Goal: Task Accomplishment & Management: Complete application form

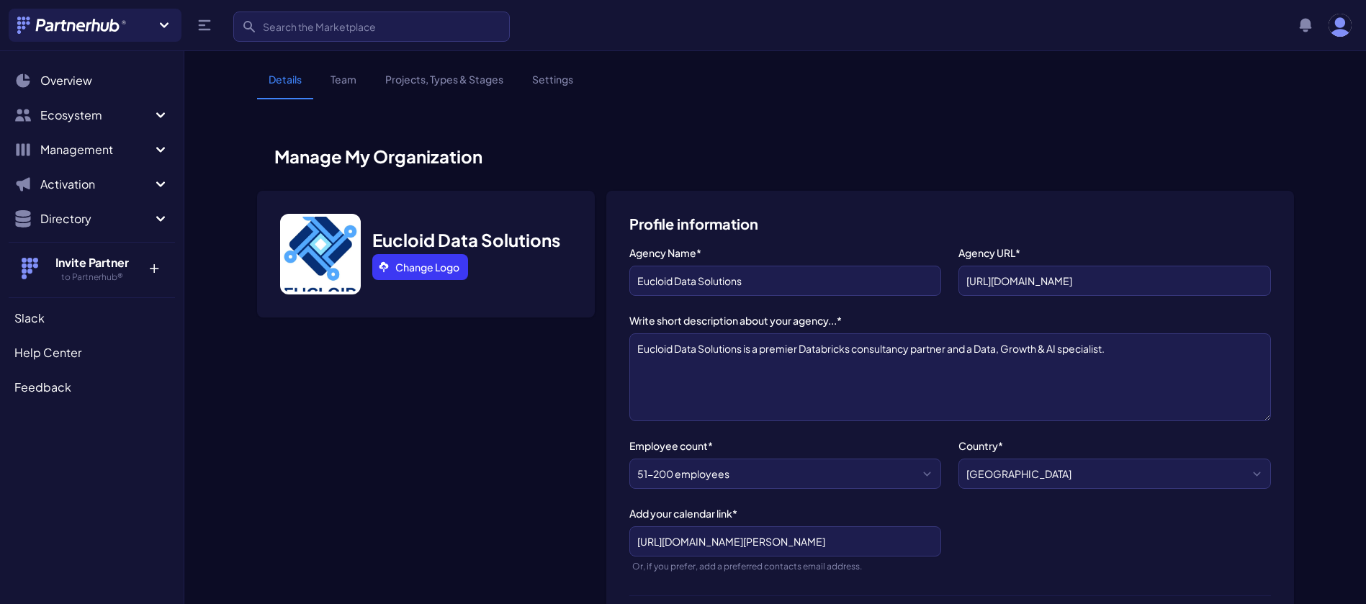
select select "51-200 employees"
select select "Data Analytics"
select select "Enterprise"
select select "Data Analytics"
select select "Data analytics - dashboard, BI, warehouse, reporting..."
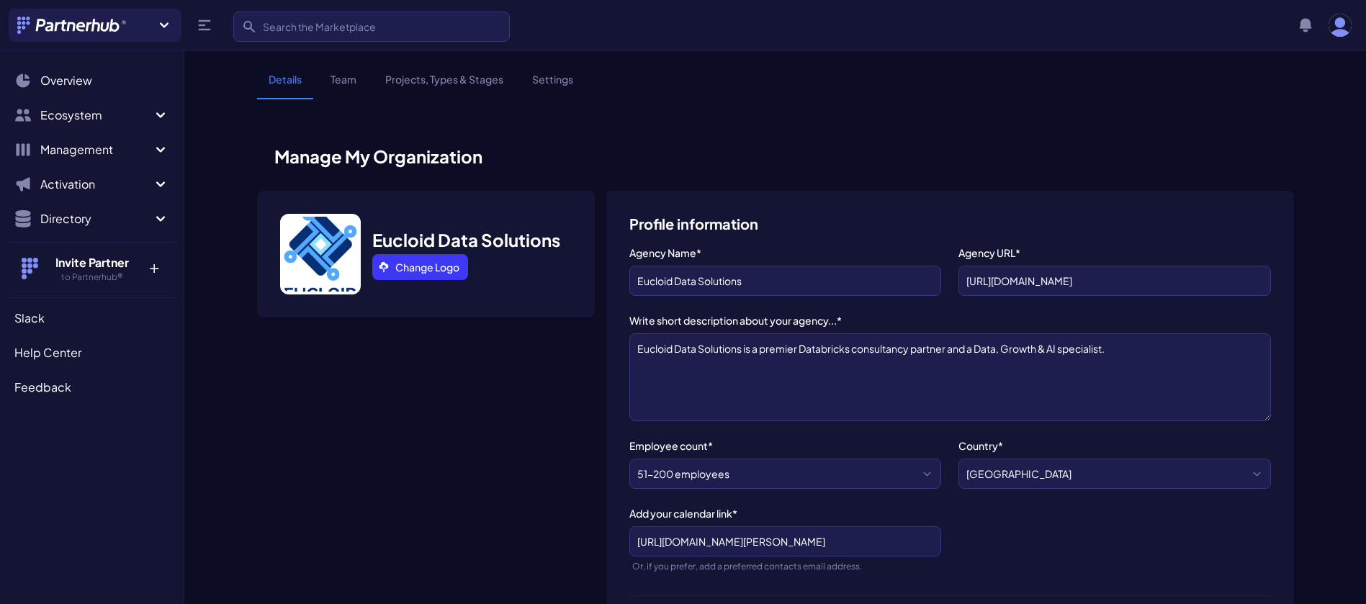
select select "Strategic - their users are our client prospects"
select select "It's just a matter of time - we haven't looked into it yet"
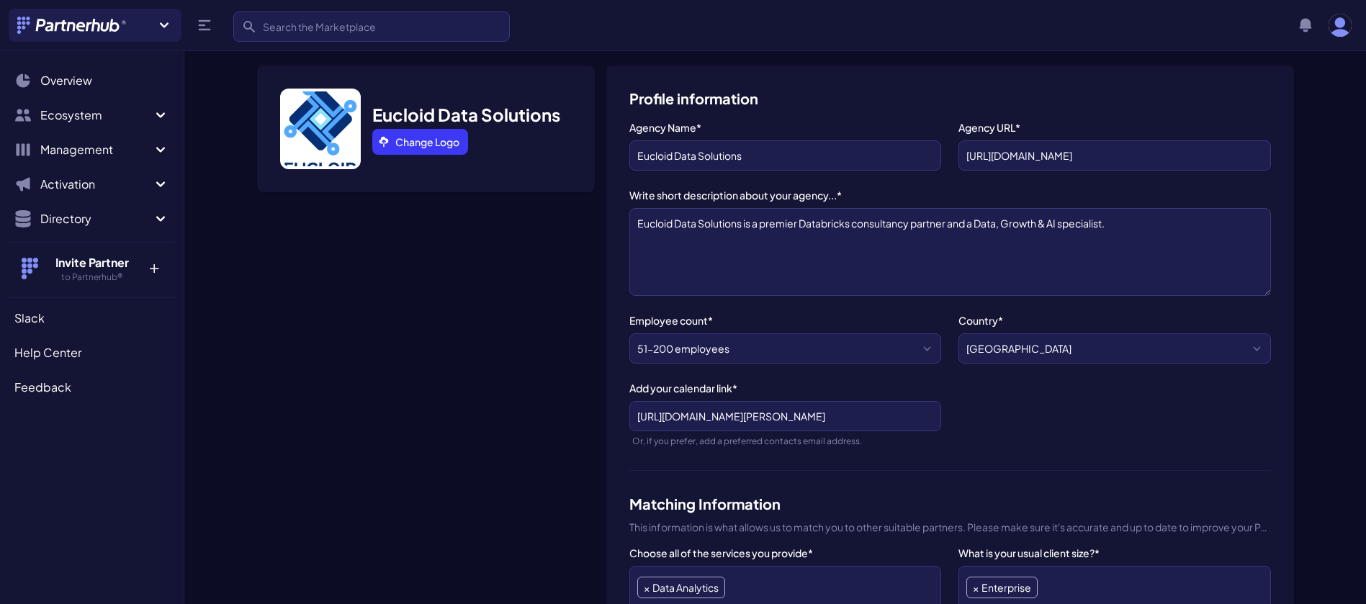
scroll to position [27, 0]
click at [1126, 225] on textarea "Eucloid Data Solutions is a premier Databricks consultancy partner and a Data, …" at bounding box center [950, 251] width 642 height 88
paste textarea "Eucloid offers a range of Databricks solutions – aimed at Migration, Unity Cata…"
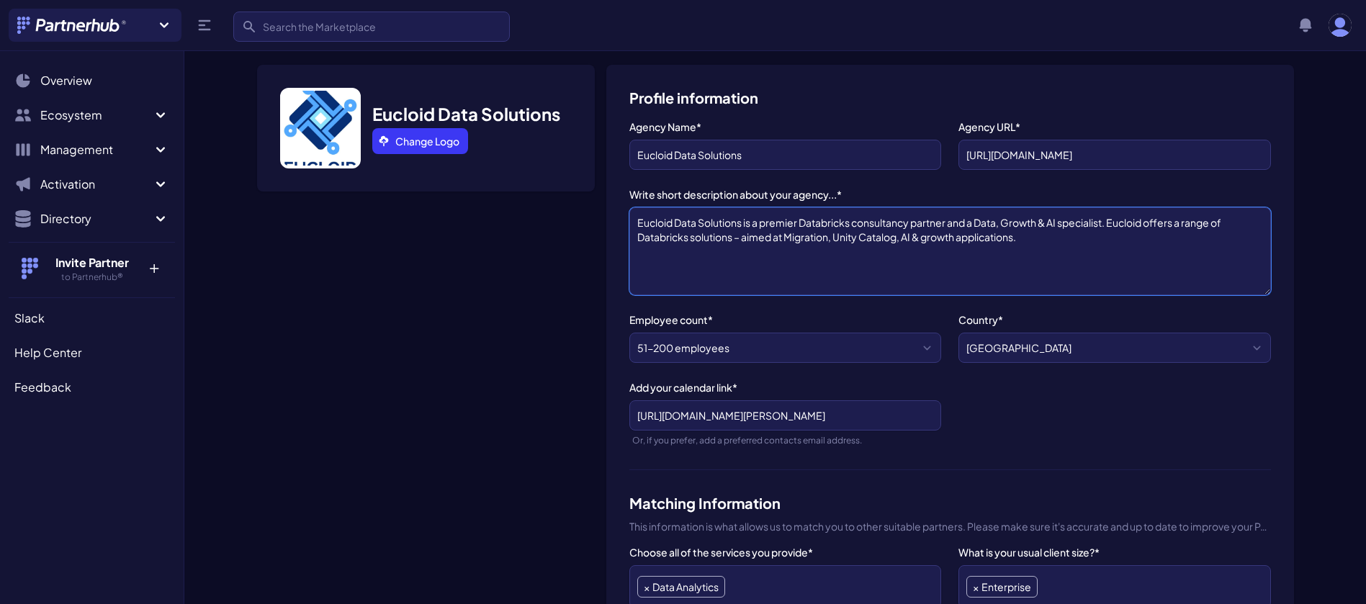
paste textarea "Our deep expertise across Cloud & ​ Data platforms has ​ enabled our ​ customer…"
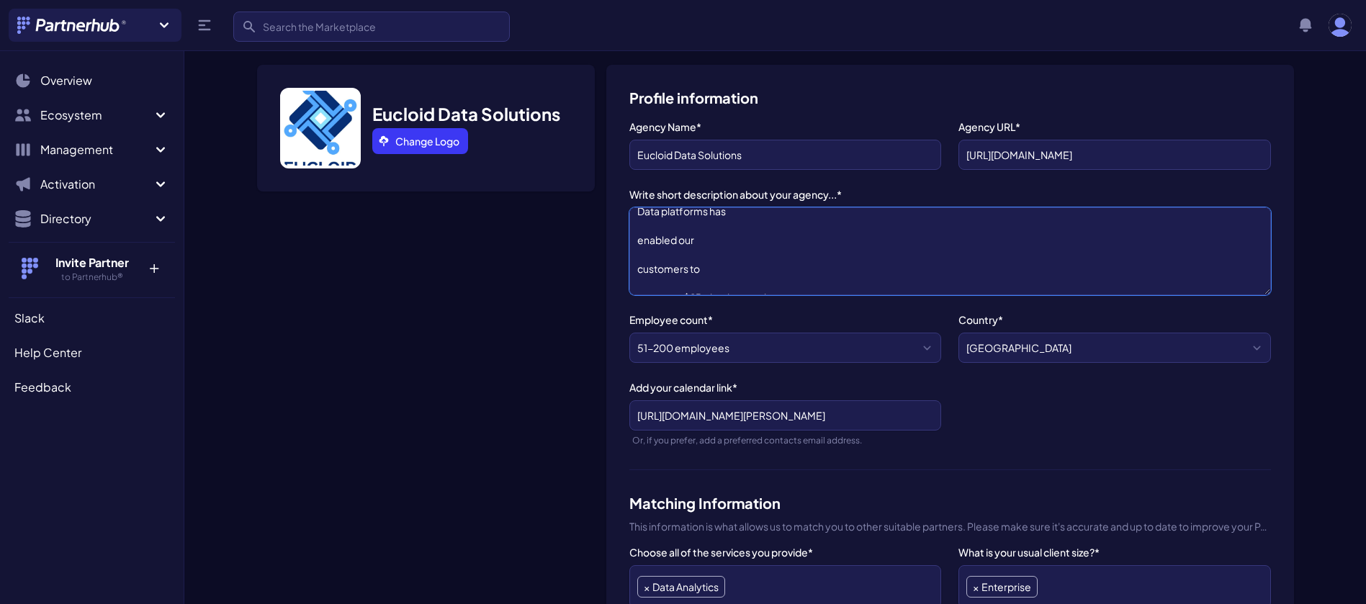
scroll to position [72, 0]
paste textarea "Our Core Offerings​"
paste textarea "Deep Modern Data stack expertise​​​​"
paste textarea "Cutting edge Gen AI+LLM capabilities​​​​"
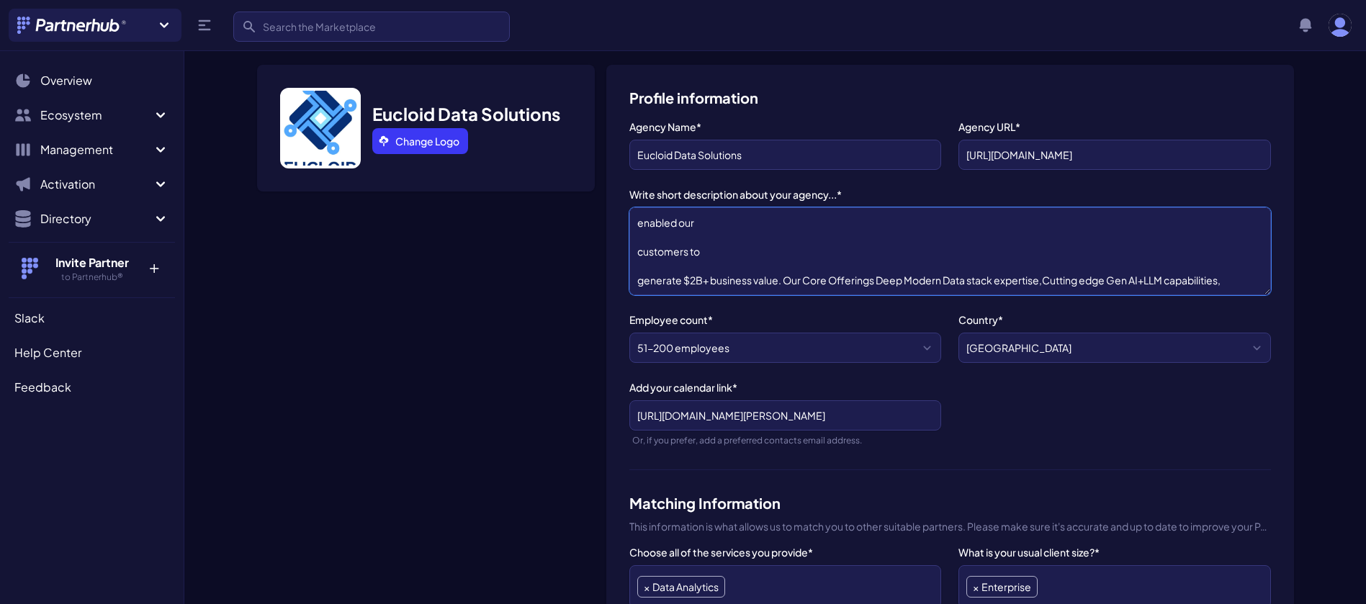
paste textarea "Growth accelerating Data Solutions​​​​"
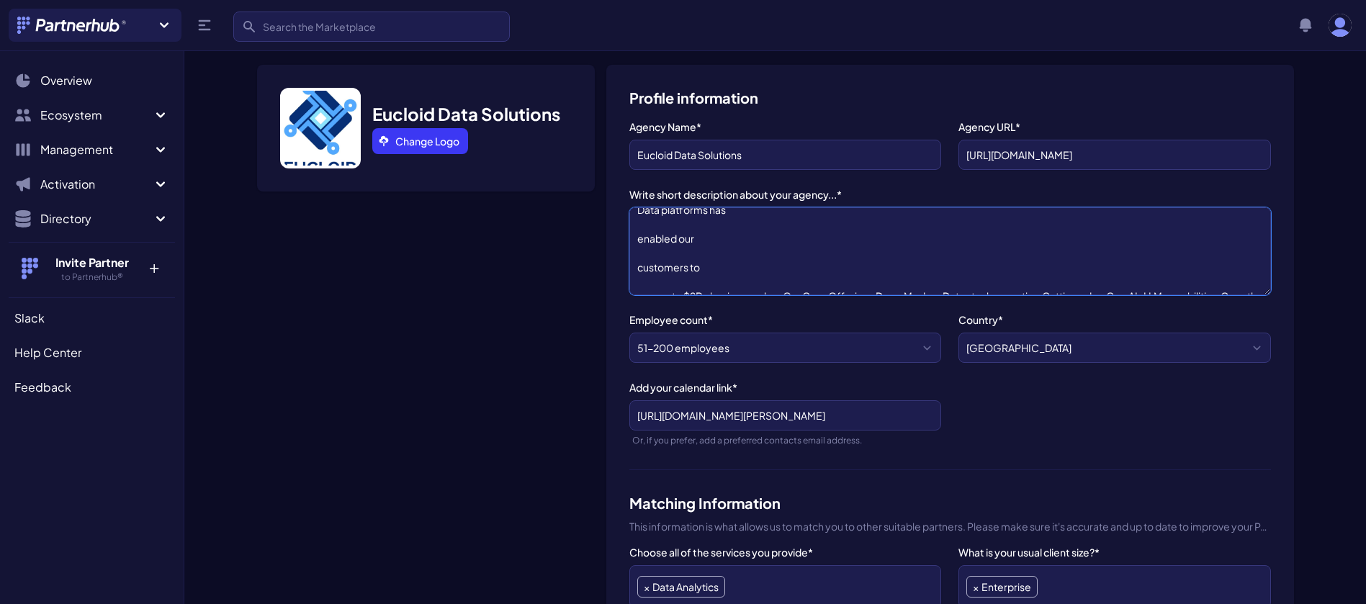
scroll to position [0, 0]
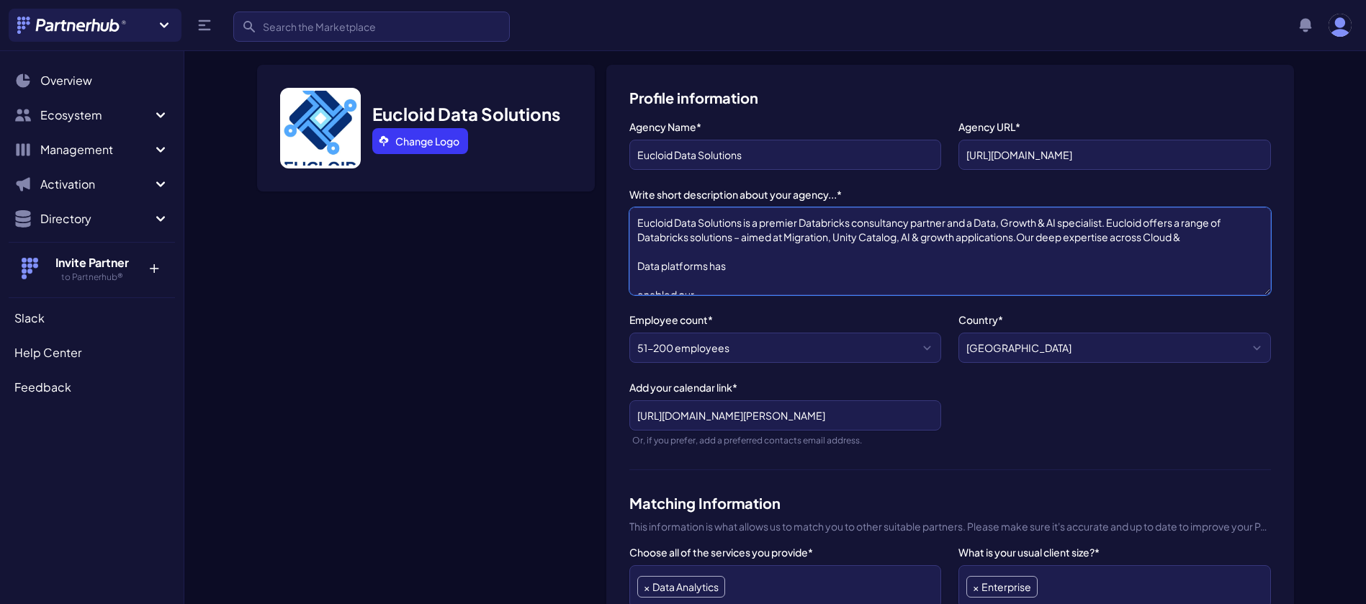
drag, startPoint x: 812, startPoint y: 282, endPoint x: 638, endPoint y: 218, distance: 184.8
click at [638, 218] on textarea "Eucloid Data Solutions is a premier Databricks consultancy partner and a Data, …" at bounding box center [950, 251] width 642 height 88
paste textarea "specializing in Data, Growth, and AI. We deliver a comprehensive suite of Datab…"
click at [856, 236] on textarea "Eucloid Data Solutions is a premier Databricks consultancy partner specializing…" at bounding box center [950, 251] width 642 height 88
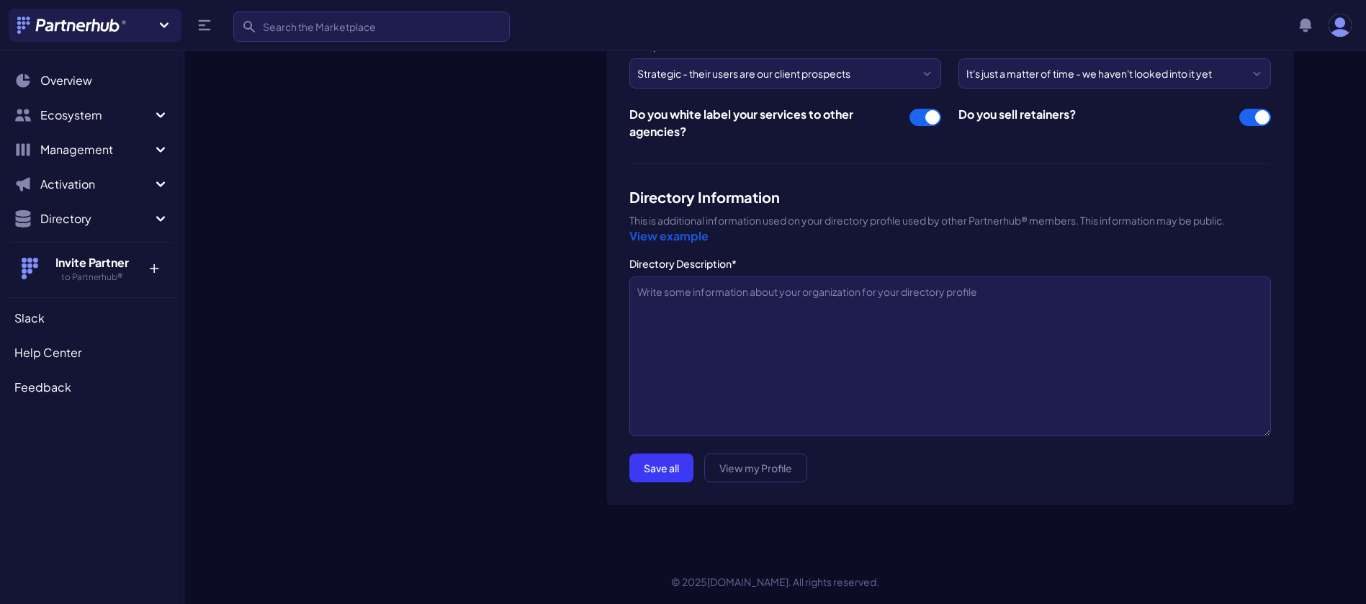
scroll to position [1234, 0]
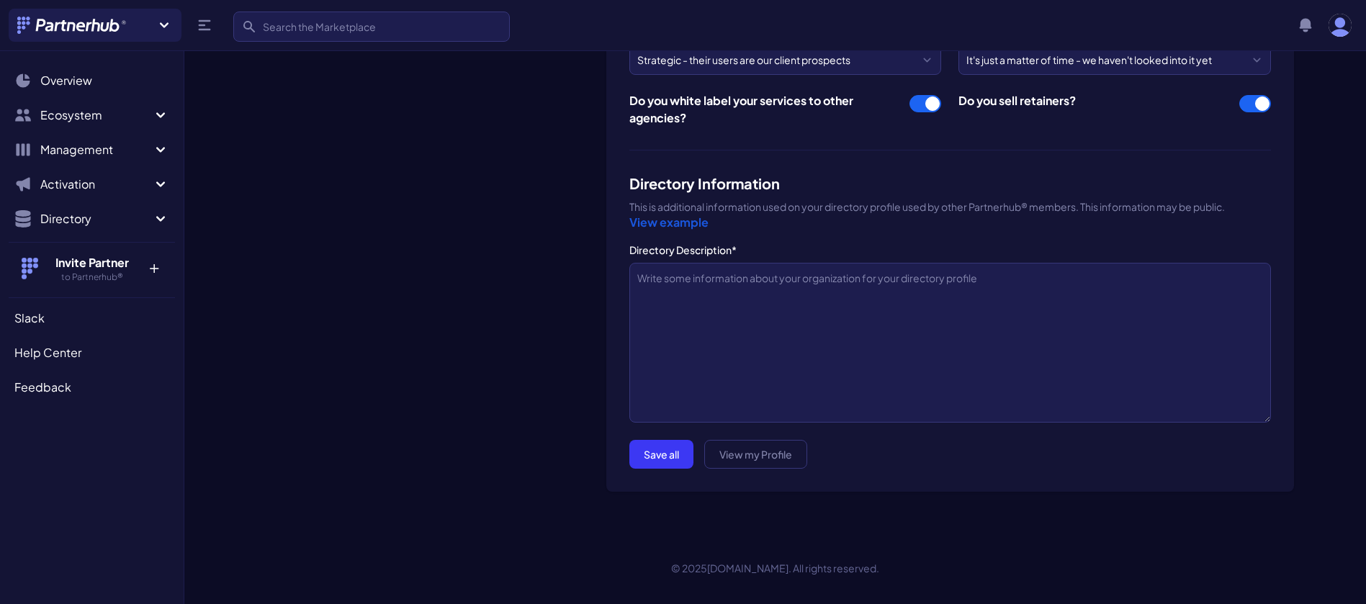
type textarea "Eucloid Data Solutions is a premier Databricks consultancy partner specializing…"
click at [684, 220] on link "View example" at bounding box center [668, 222] width 79 height 15
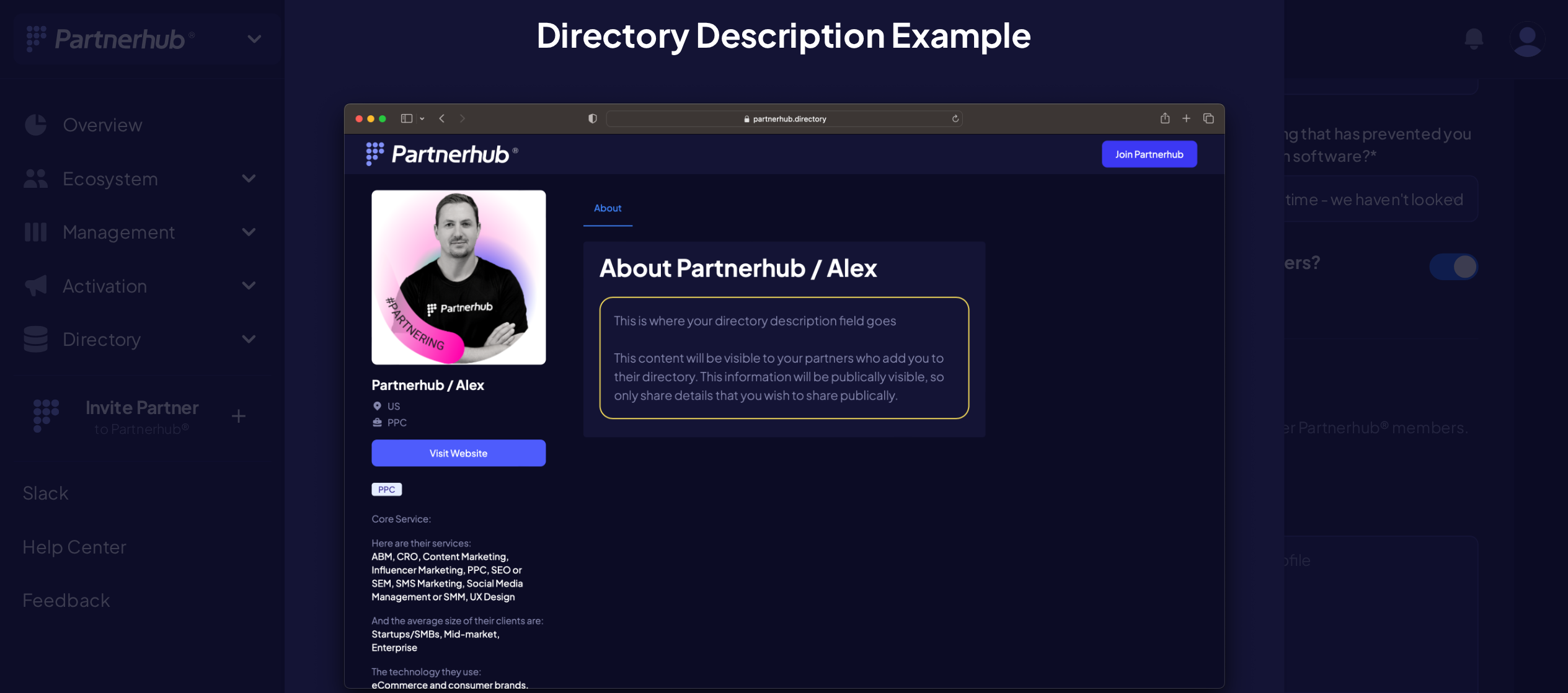
scroll to position [896, 0]
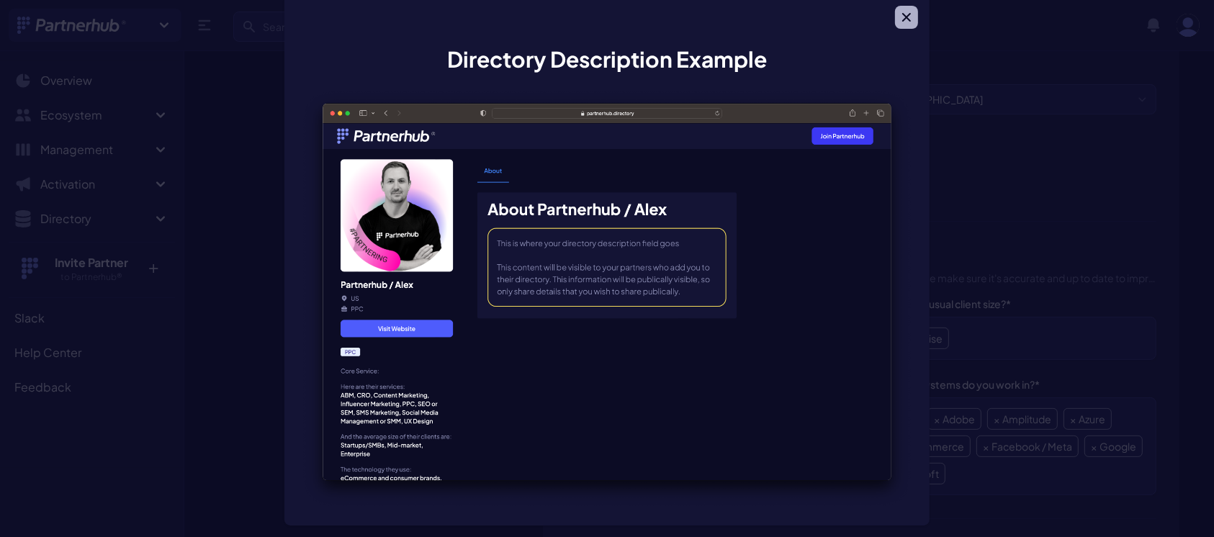
click at [902, 14] on icon "button" at bounding box center [906, 17] width 9 height 9
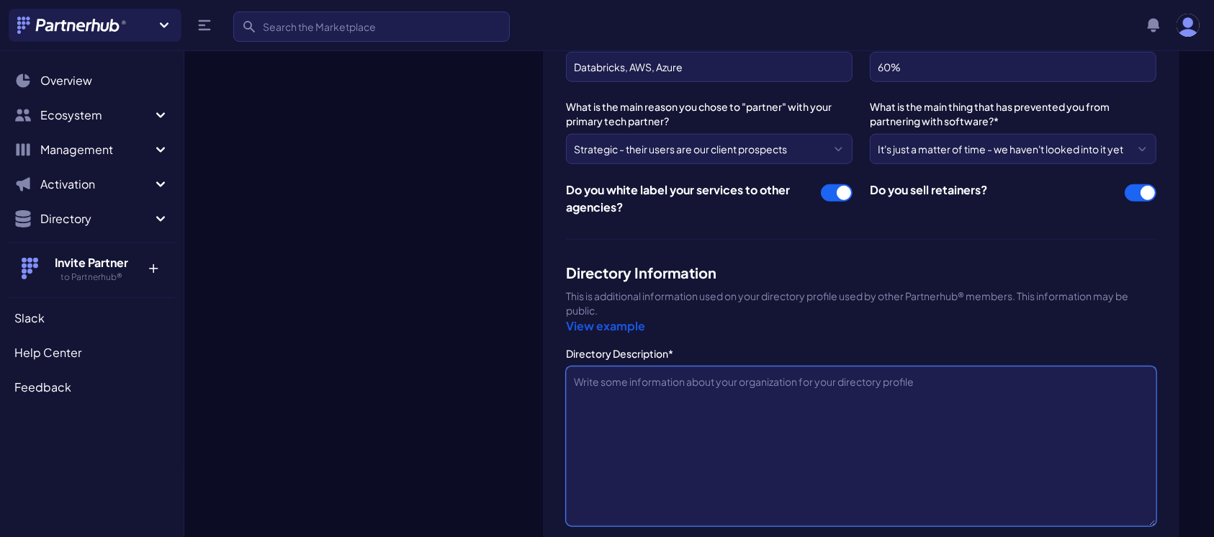
click at [647, 387] on textarea "Directory Description*" at bounding box center [861, 447] width 591 height 160
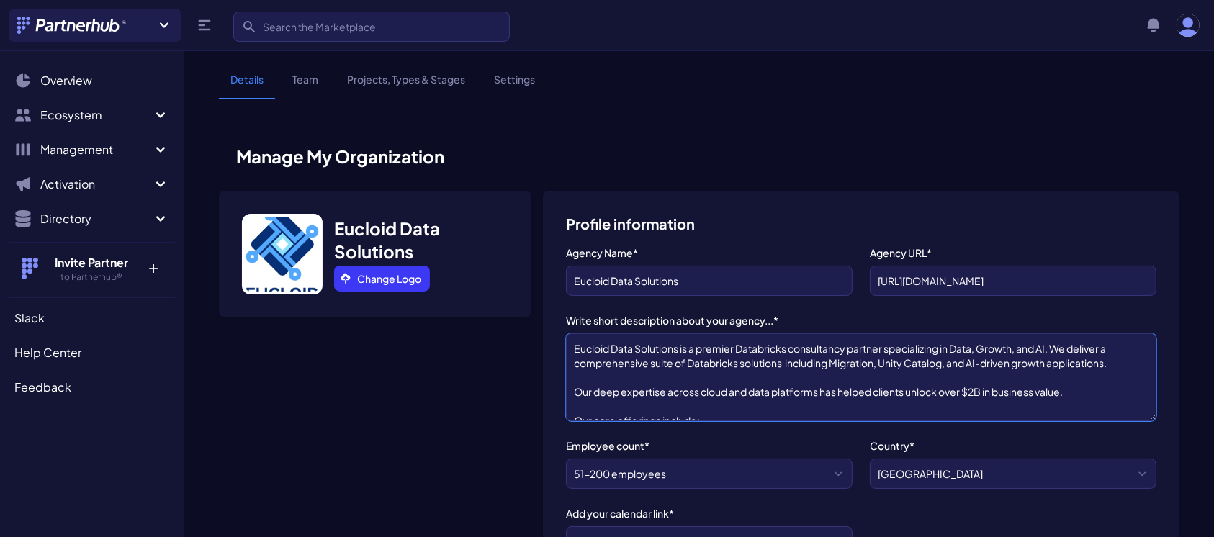
drag, startPoint x: 575, startPoint y: 349, endPoint x: 1119, endPoint y: 359, distance: 544.6
click at [1119, 359] on textarea "Eucloid Data Solutions is a premier Databricks consultancy partner specializing…" at bounding box center [861, 377] width 591 height 88
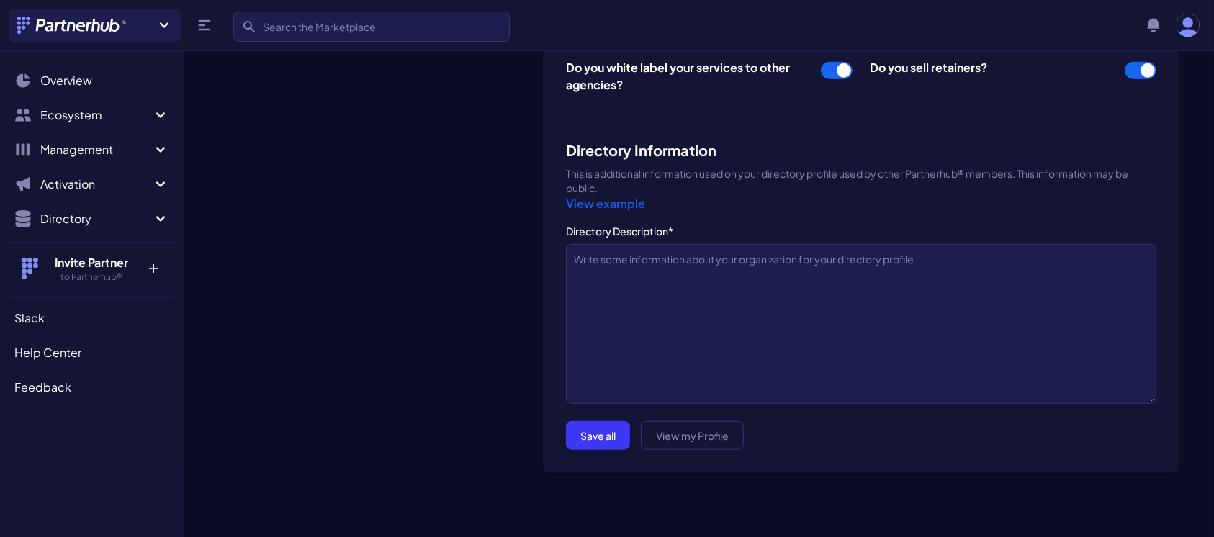
scroll to position [1285, 0]
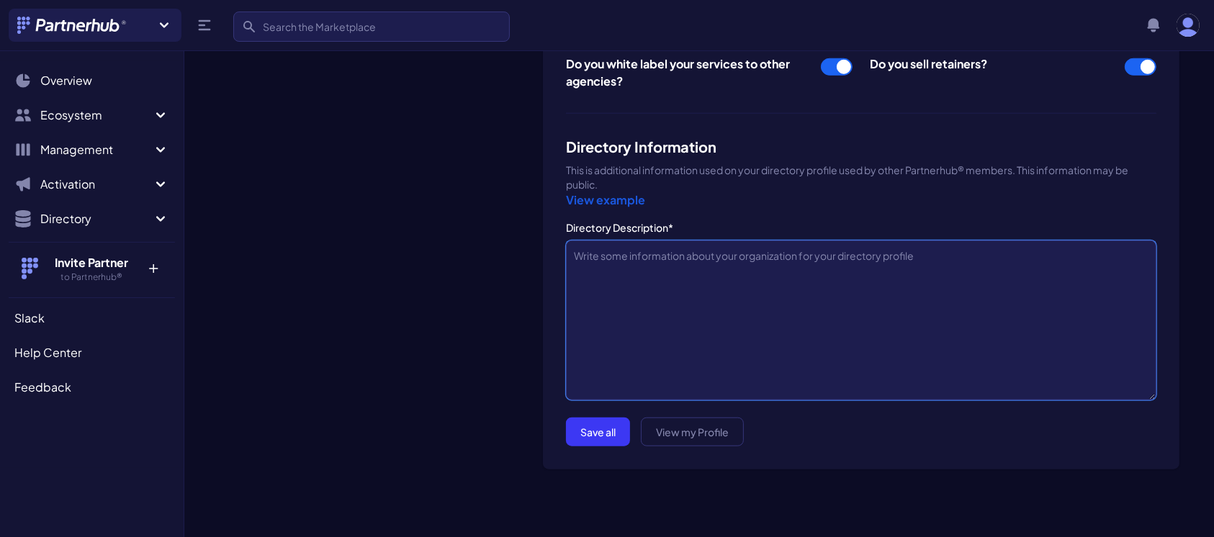
click at [650, 254] on textarea "Directory Description*" at bounding box center [861, 321] width 591 height 160
paste textarea "Eucloid Data Solutions is a premier Databricks consultancy partner specializing…"
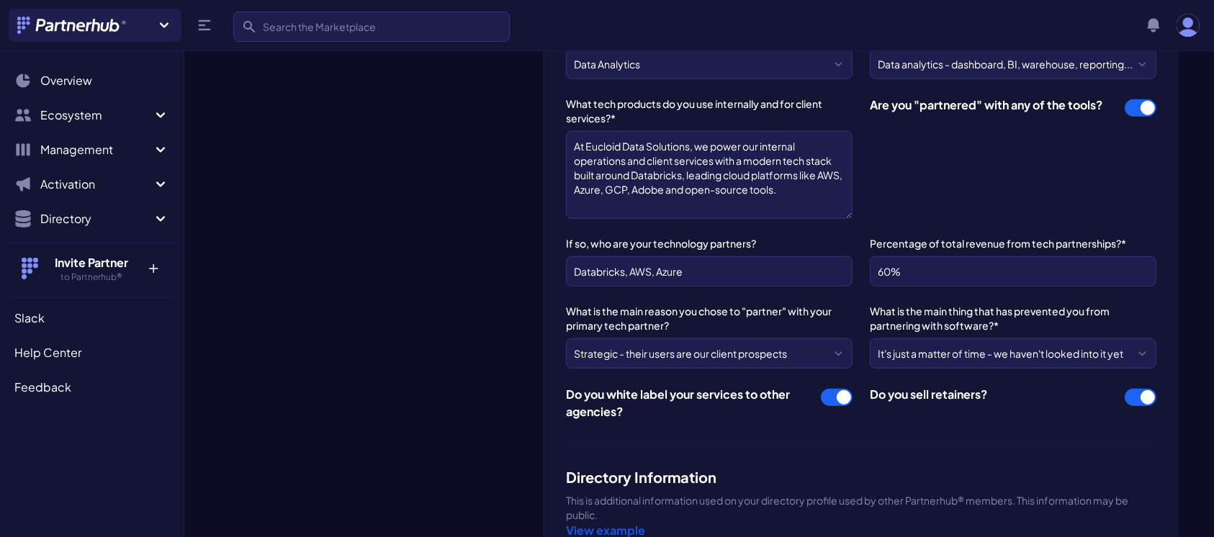
scroll to position [945, 0]
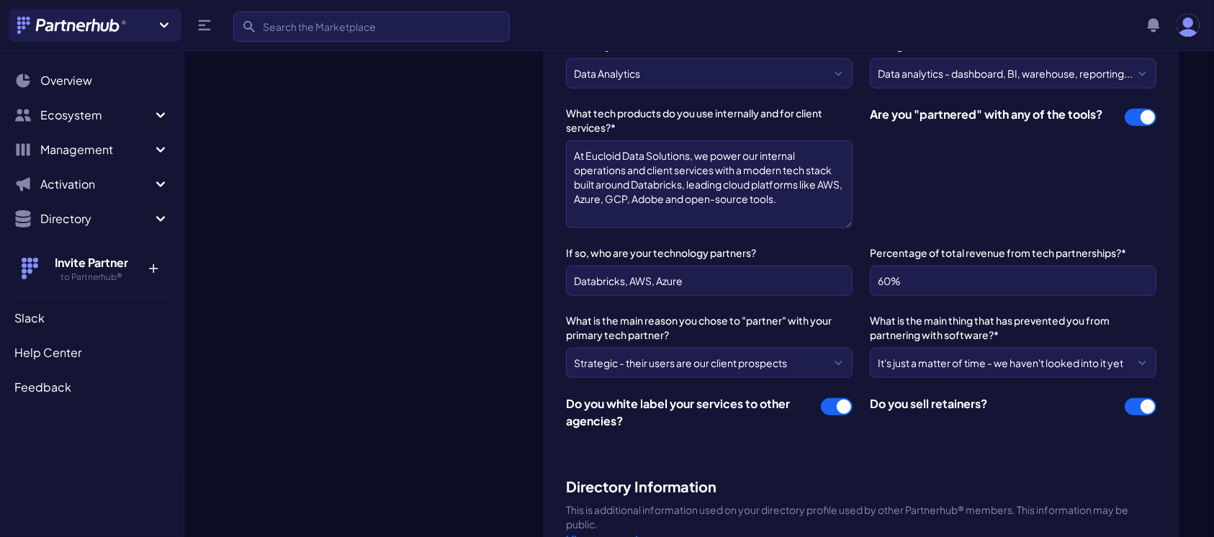
type textarea "Eucloid Data Solutions is a premier Databricks consultancy partner specializing…"
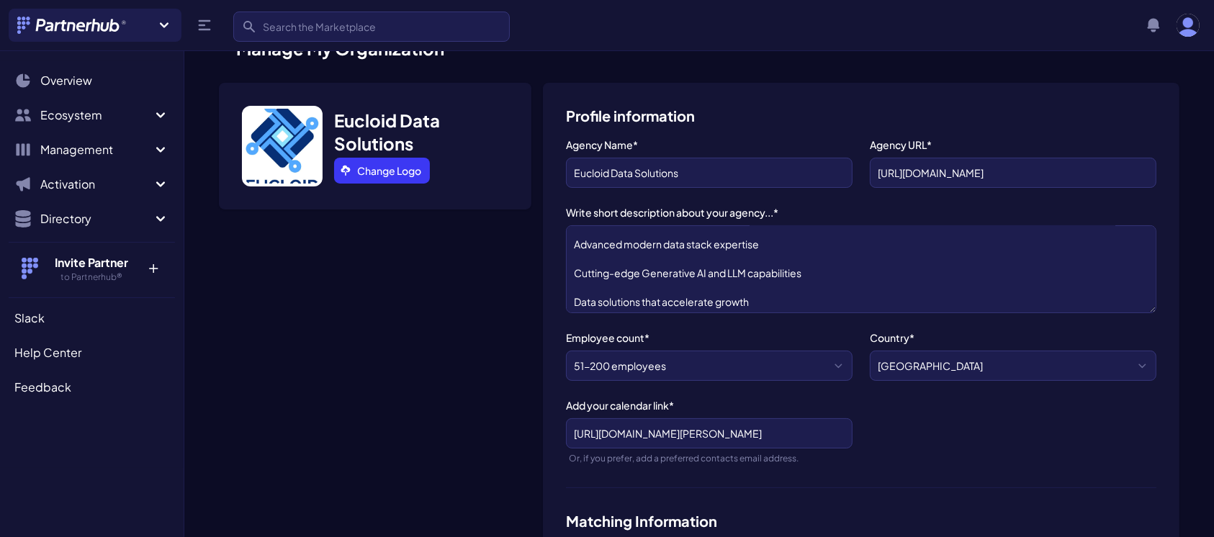
scroll to position [101, 0]
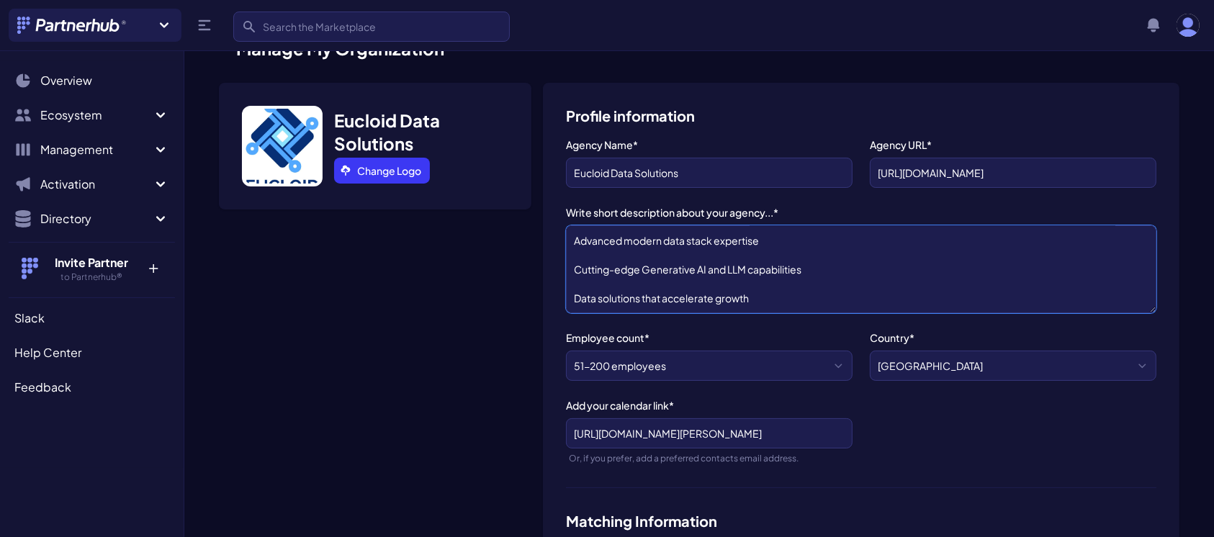
click at [753, 294] on textarea "Eucloid Data Solutions is a premier Databricks consultancy partner specializing…" at bounding box center [861, 269] width 591 height 88
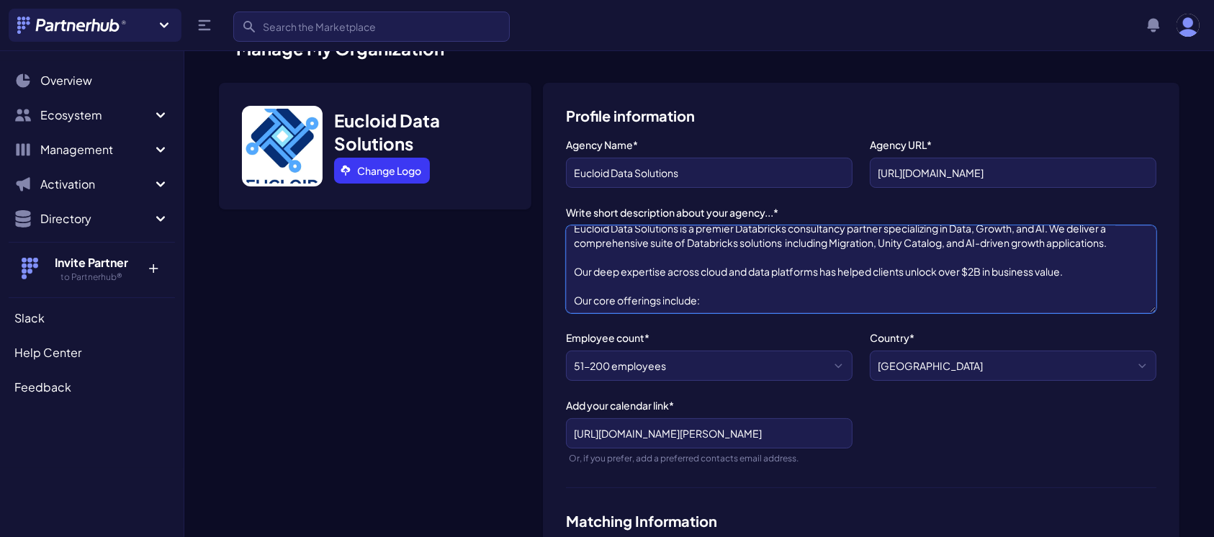
scroll to position [0, 0]
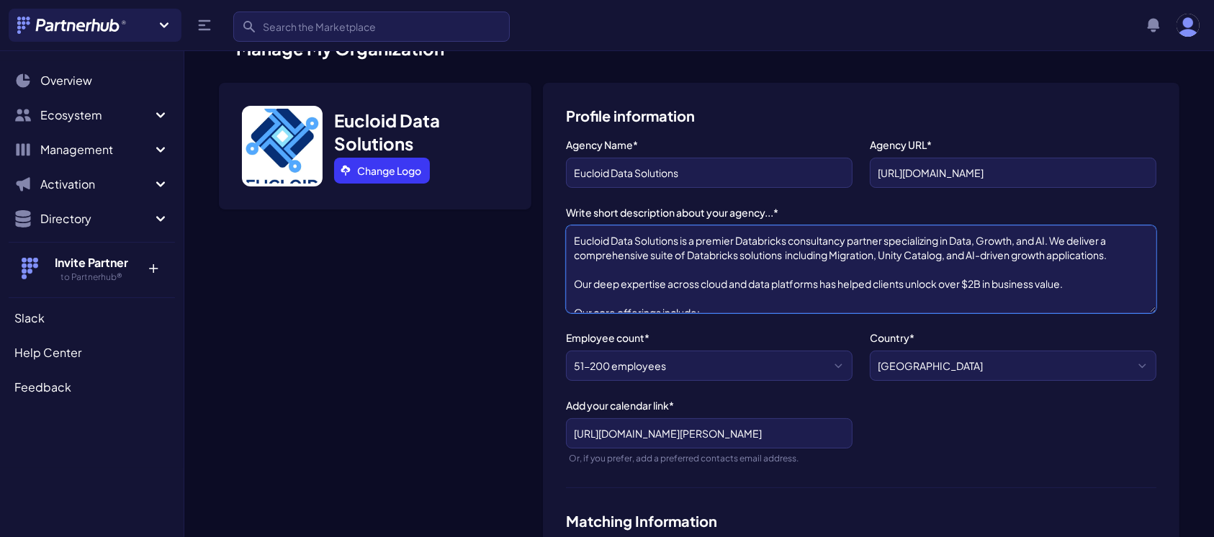
drag, startPoint x: 755, startPoint y: 295, endPoint x: 567, endPoint y: 231, distance: 198.4
click at [567, 231] on textarea "Eucloid Data Solutions is a premier Databricks consultancy partner specializing…" at bounding box center [861, 269] width 591 height 88
paste textarea "— including Migration, Unity Catalog, and AI-driven growth applications. Our de…"
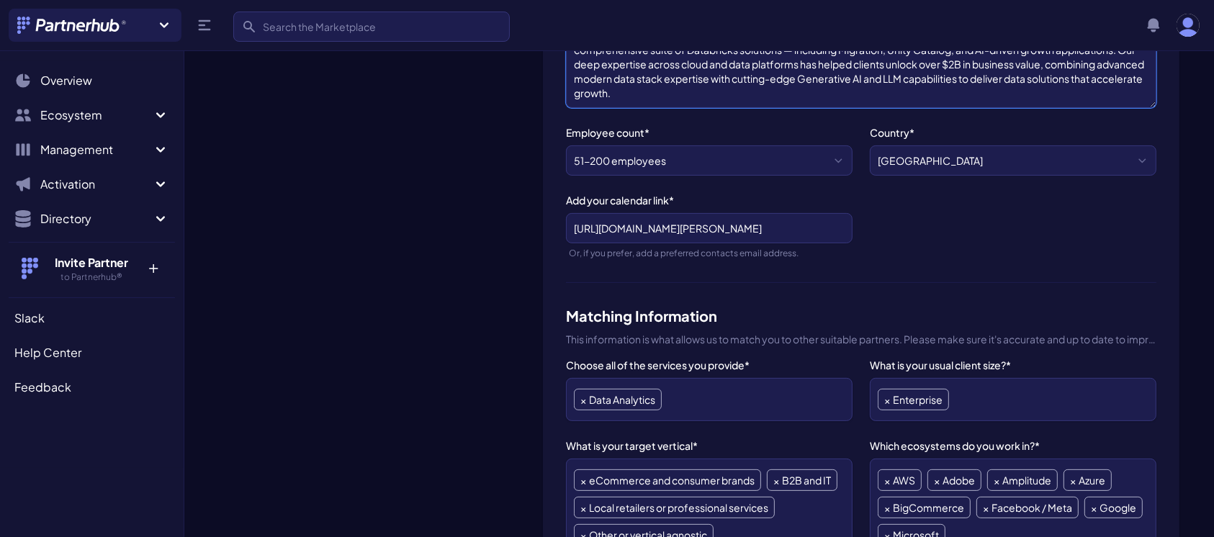
scroll to position [317, 0]
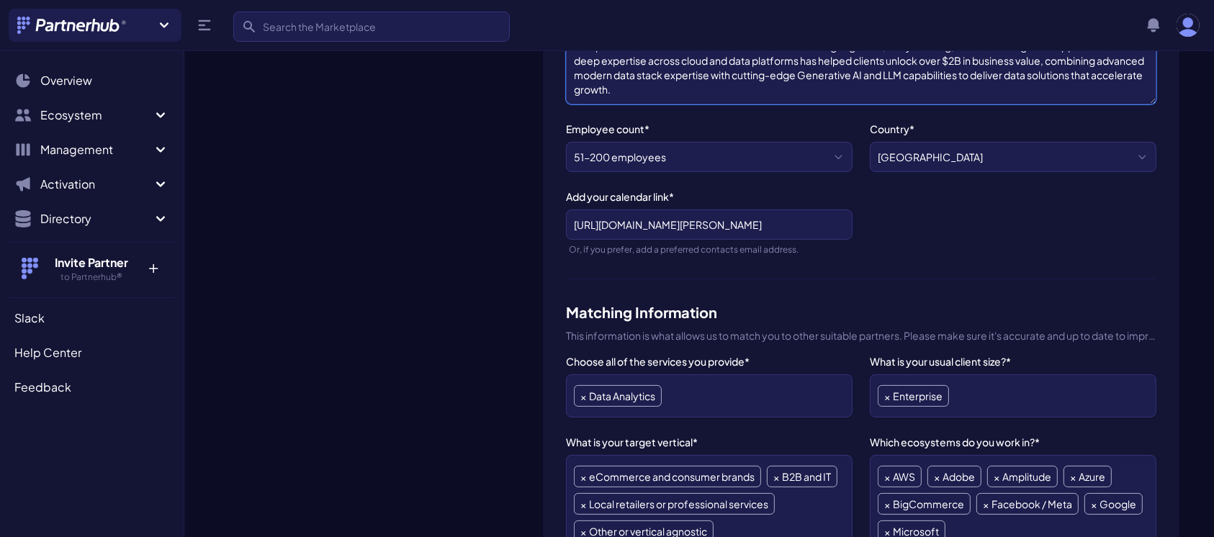
type textarea "Eucloid Data Solutions is a premier Databricks consultancy partner specializing…"
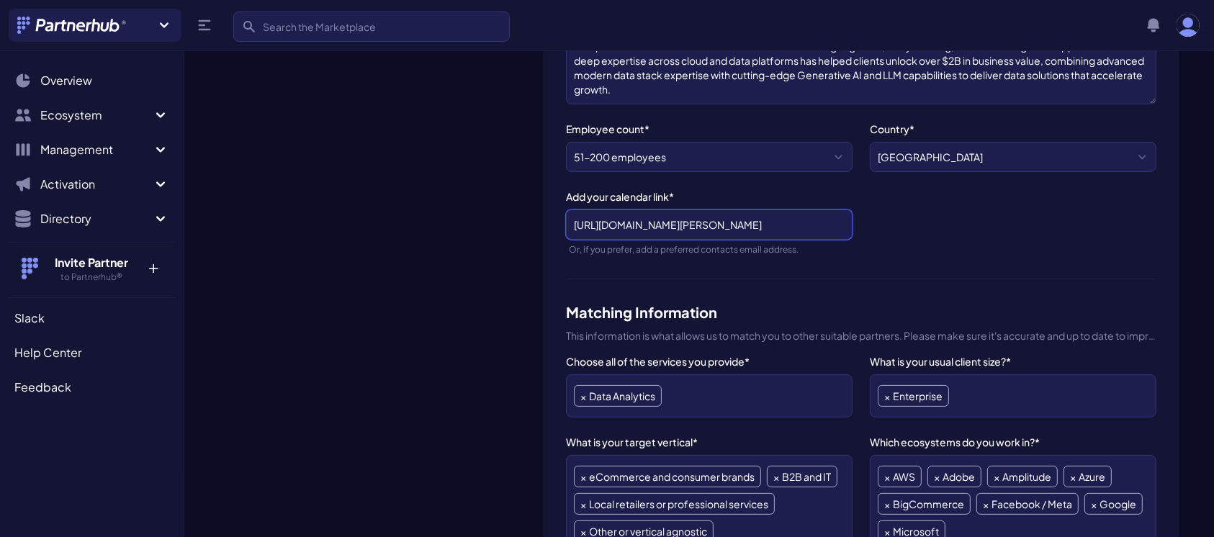
click at [755, 212] on input "https://calendly.com/utkarsh-joshi-eucloid/30min" at bounding box center [709, 225] width 287 height 30
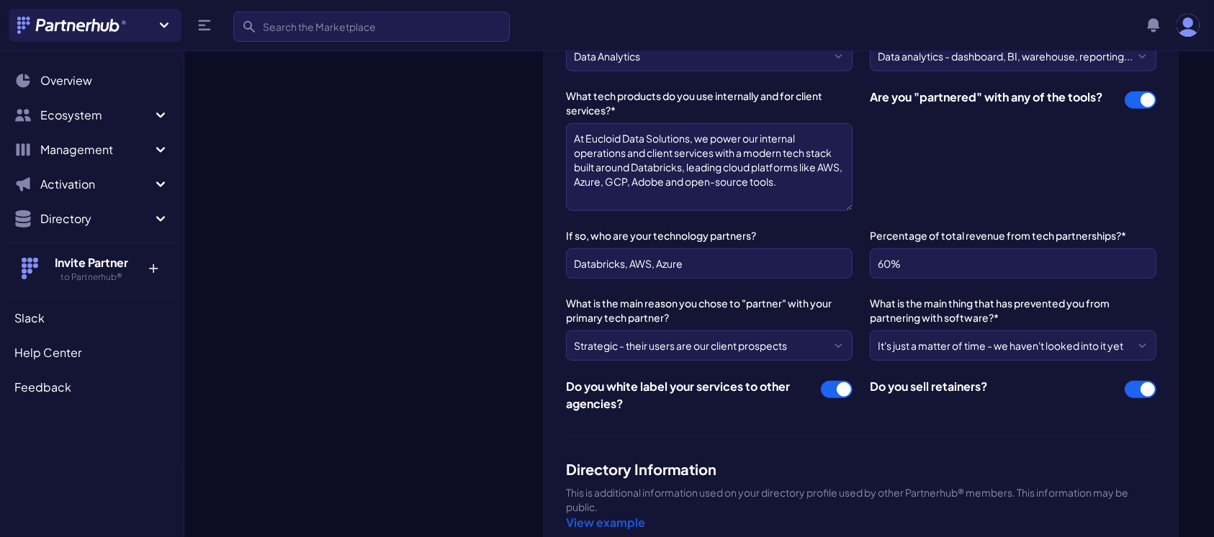
scroll to position [959, 0]
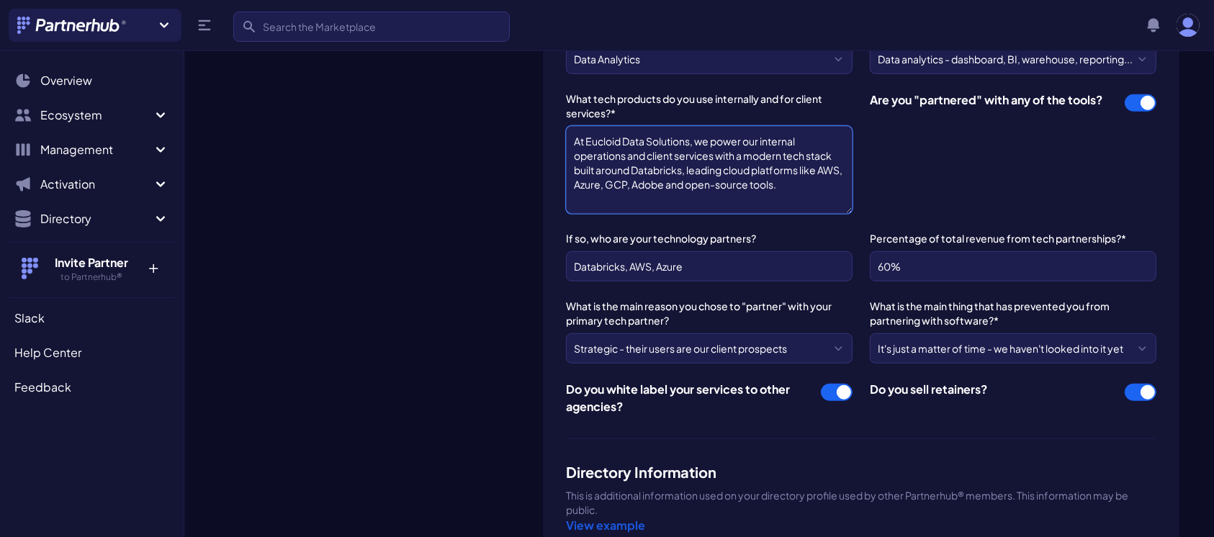
drag, startPoint x: 726, startPoint y: 170, endPoint x: 799, endPoint y: 165, distance: 72.9
click at [799, 165] on textarea "At Eucloid Data Solutions, we power our internal operations and client services…" at bounding box center [709, 170] width 287 height 88
click at [604, 187] on textarea "At Eucloid Data Solutions, we power our internal operations and client services…" at bounding box center [709, 170] width 287 height 88
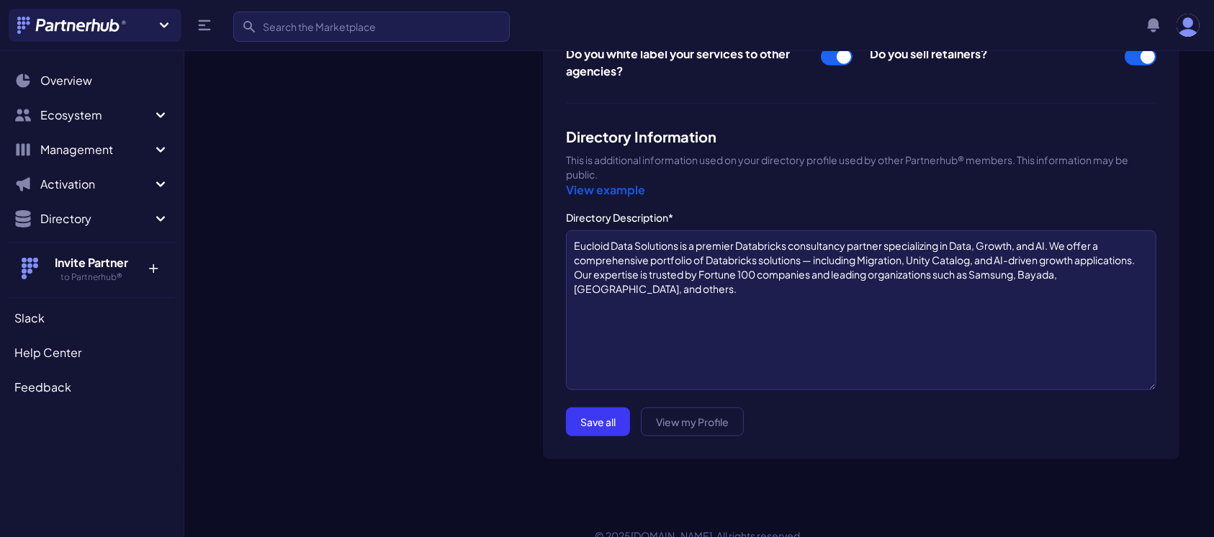
scroll to position [1303, 0]
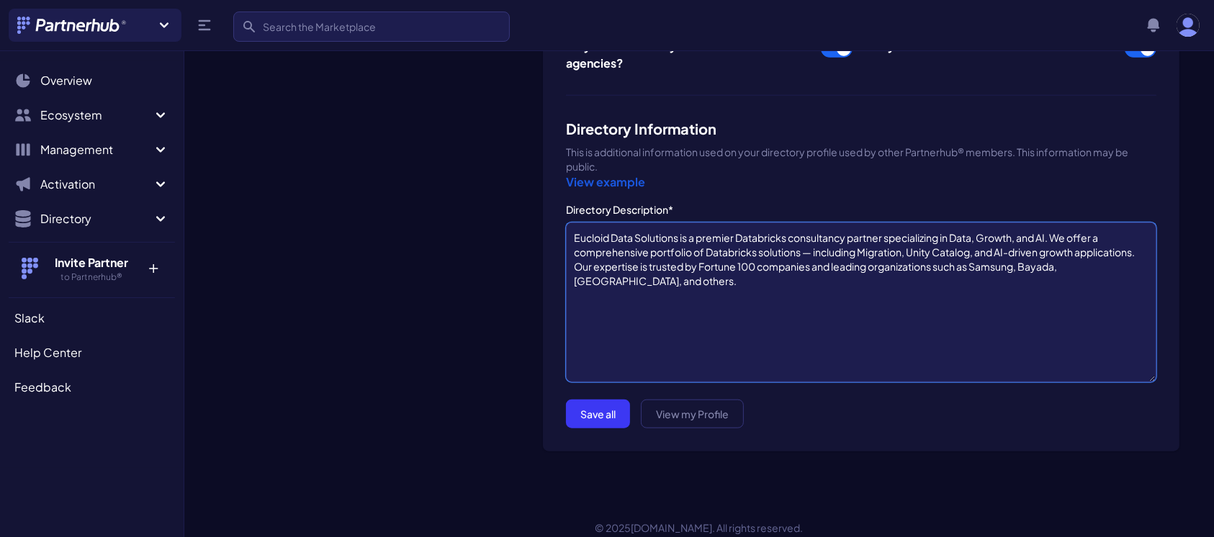
click at [619, 285] on textarea "Eucloid Data Solutions is a premier Databricks consultancy partner specializing…" at bounding box center [861, 303] width 591 height 160
drag, startPoint x: 977, startPoint y: 262, endPoint x: 1121, endPoint y: 264, distance: 144.1
click at [1121, 264] on textarea "Eucloid Data Solutions is a premier Databricks consultancy partner specializing…" at bounding box center [861, 303] width 591 height 160
drag, startPoint x: 573, startPoint y: 229, endPoint x: 616, endPoint y: 289, distance: 73.8
click at [616, 289] on textarea "Eucloid Data Solutions is a premier Databricks consultancy partner specializing…" at bounding box center [861, 303] width 591 height 160
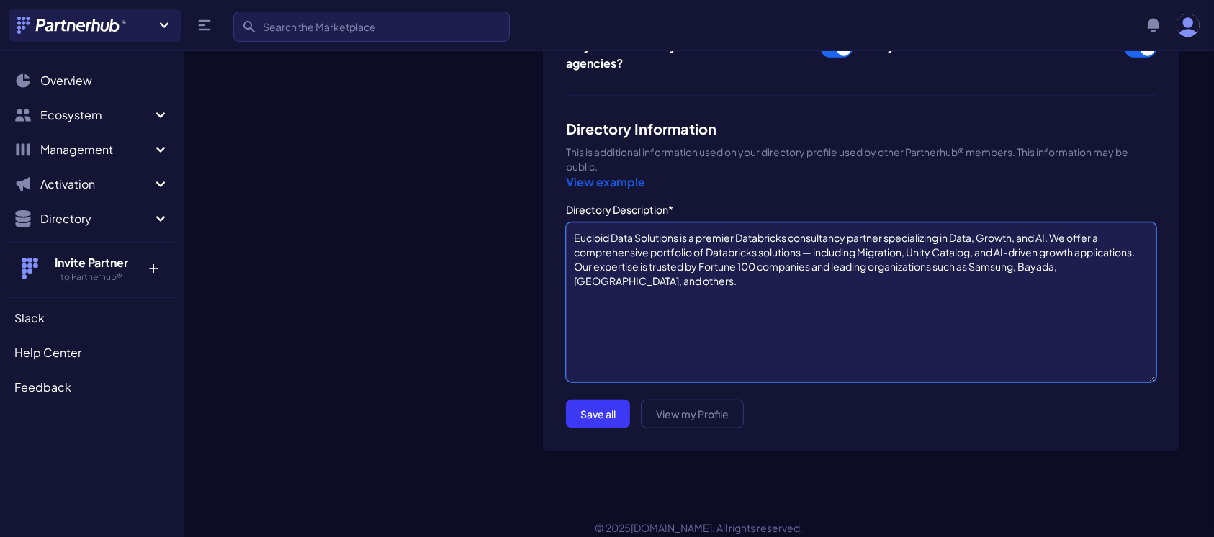
paste textarea "deliver a comprehensive suite of Databricks solutions — including Migration, Un…"
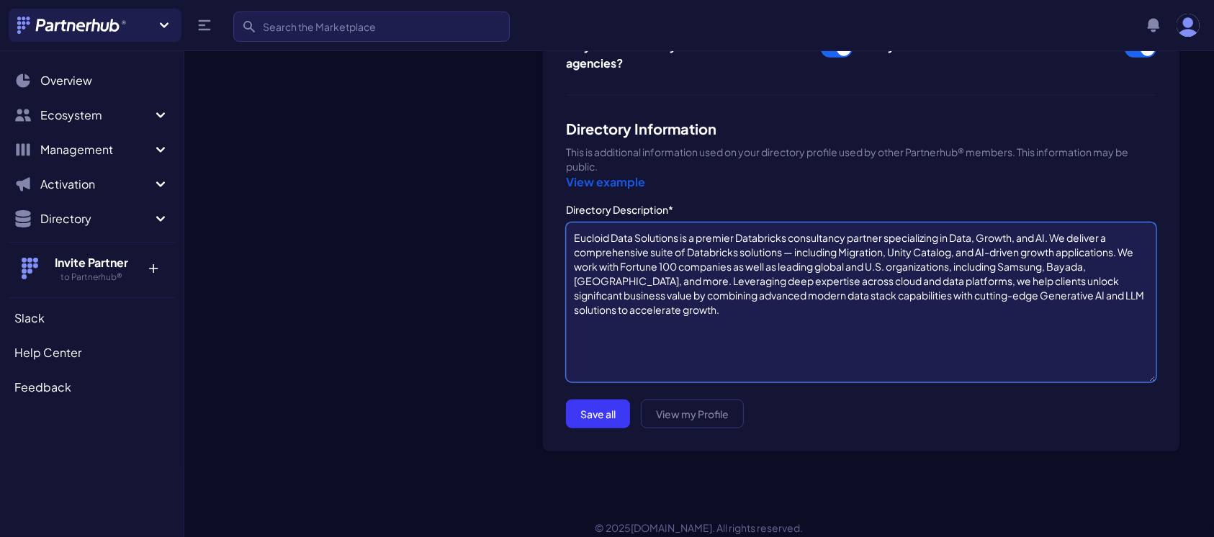
click at [792, 246] on textarea "Eucloid Data Solutions is a premier Databricks consultancy partner specializing…" at bounding box center [861, 303] width 591 height 160
click at [731, 315] on textarea "Eucloid Data Solutions is a premier Databricks consultancy partner specializing…" at bounding box center [861, 303] width 591 height 160
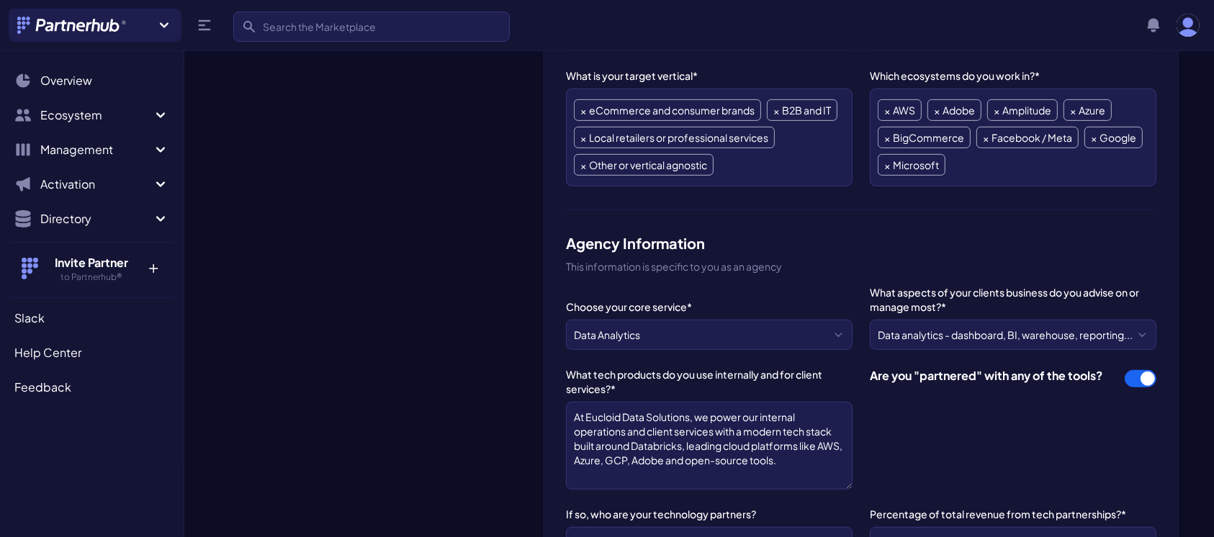
scroll to position [709, 0]
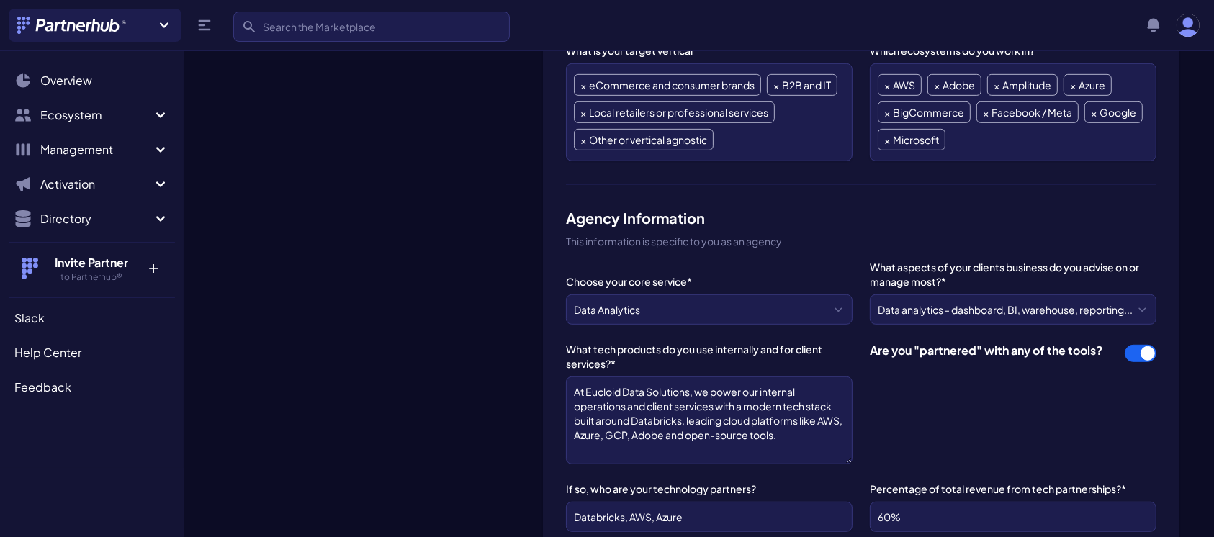
type textarea "Eucloid Data Solutions is a premier Databricks consultancy partner specializing…"
